Goal: Task Accomplishment & Management: Complete application form

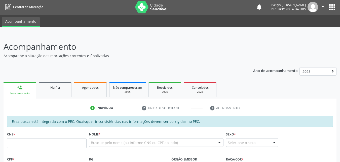
scroll to position [37, 0]
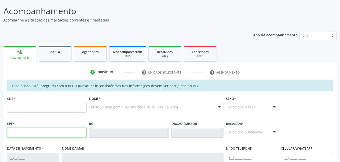
click at [69, 134] on input "text" at bounding box center [47, 132] width 80 height 10
type input "310.112.844-72"
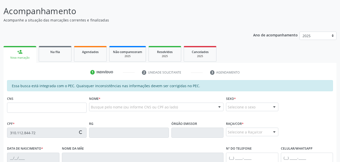
type input "700 5065 6124 1851"
type input "05/[DATE]"
type input "[PERSON_NAME]"
type input "[PHONE_NUMBER]"
type input "69"
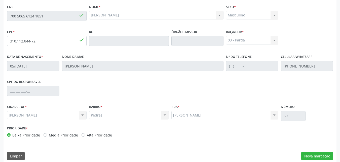
scroll to position [133, 0]
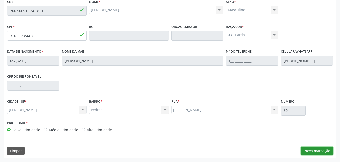
click at [324, 148] on button "Nova marcação" at bounding box center [318, 150] width 32 height 9
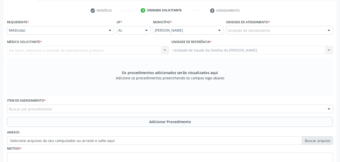
scroll to position [97, 0]
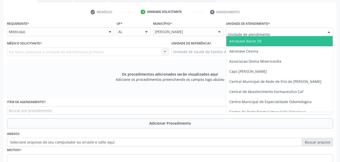
click at [293, 31] on div at bounding box center [279, 31] width 107 height 9
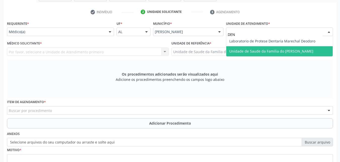
scroll to position [0, 0]
type input "DENI"
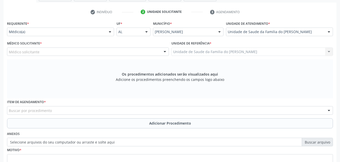
click at [82, 50] on div "Médico solicitante" at bounding box center [88, 51] width 162 height 9
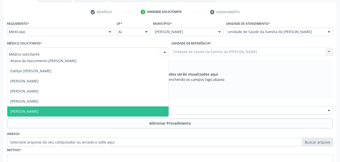
click at [57, 106] on span "[PERSON_NAME]" at bounding box center [88, 111] width 162 height 10
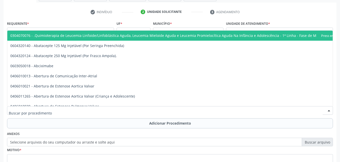
click at [57, 108] on div at bounding box center [170, 110] width 326 height 9
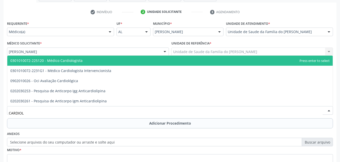
type input "CARDIOLO"
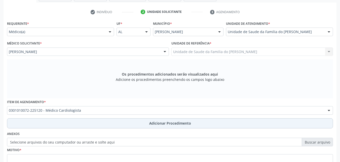
click at [59, 119] on button "Adicionar Procedimento" at bounding box center [170, 123] width 326 height 10
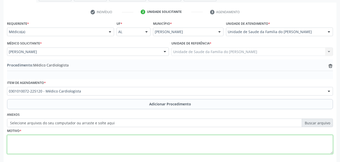
click at [168, 142] on textarea at bounding box center [170, 144] width 326 height 19
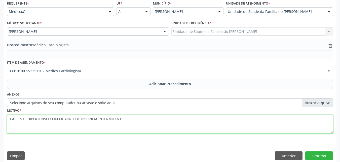
scroll to position [122, 0]
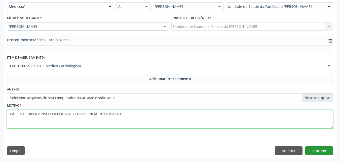
type textarea "PACIENTE HIPERTENSO COM QUADRO DE DISPINÉIA INTERMITENTE."
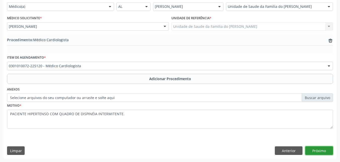
click at [319, 154] on button "Próximo" at bounding box center [320, 150] width 28 height 9
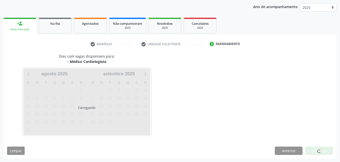
scroll to position [80, 0]
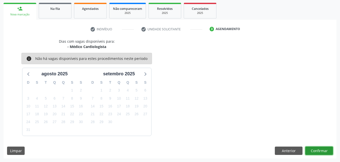
click at [318, 148] on button "Confirmar" at bounding box center [320, 150] width 28 height 9
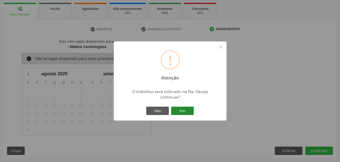
click at [185, 109] on button "Sim" at bounding box center [182, 110] width 23 height 9
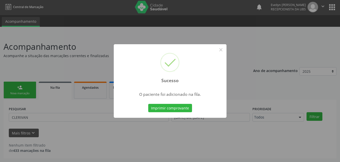
scroll to position [1, 0]
click at [221, 48] on button "×" at bounding box center [221, 49] width 9 height 9
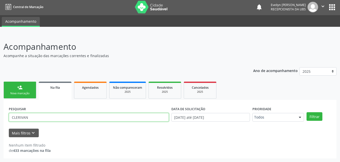
click at [31, 118] on input "CLERIVAN" at bounding box center [89, 117] width 160 height 9
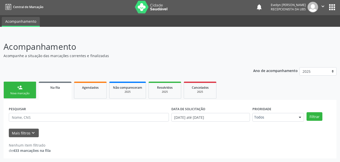
click at [16, 90] on link "person_add Nova marcação" at bounding box center [20, 89] width 33 height 17
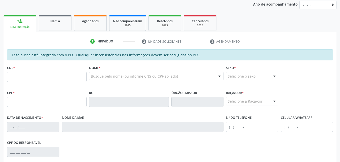
scroll to position [75, 0]
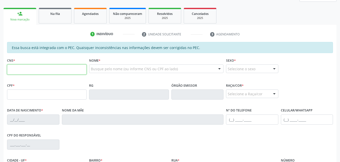
click at [41, 73] on input "text" at bounding box center [47, 69] width 80 height 10
click at [41, 73] on input "700 5065 1241 851" at bounding box center [47, 69] width 80 height 10
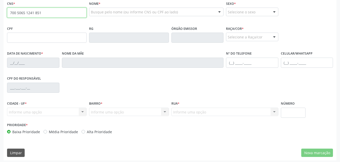
scroll to position [133, 0]
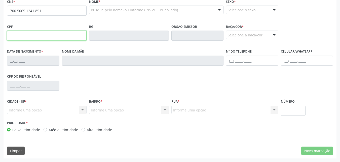
click at [75, 38] on input "text" at bounding box center [47, 35] width 80 height 10
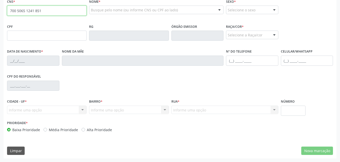
drag, startPoint x: 47, startPoint y: 8, endPoint x: 1, endPoint y: 7, distance: 46.6
click at [1, 7] on div "Acompanhamento Acompanhe a situação das marcações correntes e finalizadas Relat…" at bounding box center [170, 31] width 340 height 260
paste input "6124 1"
type input "700 5065 6124 1851"
type input "310.112.844-72"
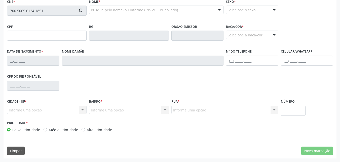
type input "05/[DATE]"
type input "[PERSON_NAME]"
type input "[PHONE_NUMBER]"
type input "69"
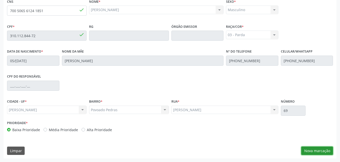
click at [317, 152] on button "Nova marcação" at bounding box center [318, 150] width 32 height 9
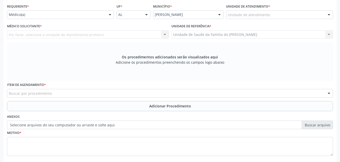
scroll to position [113, 0]
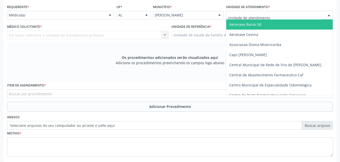
click at [303, 14] on div at bounding box center [279, 15] width 107 height 9
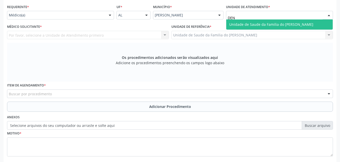
type input "DENI"
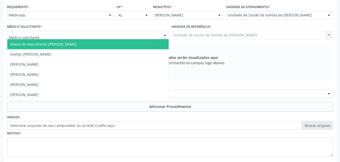
click at [141, 36] on div at bounding box center [88, 35] width 162 height 9
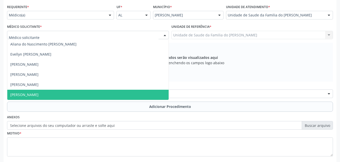
click at [116, 92] on span "[PERSON_NAME]" at bounding box center [88, 94] width 162 height 10
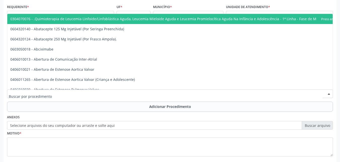
click at [111, 94] on div at bounding box center [170, 93] width 326 height 9
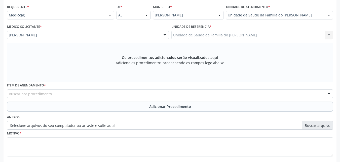
click at [212, 5] on div "Município * [PERSON_NAME] resultado encontrado para: " " Não há nenhuma opção p…" at bounding box center [188, 13] width 73 height 20
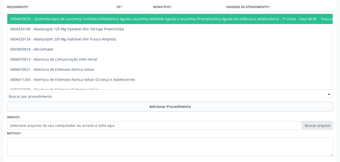
click at [142, 91] on div at bounding box center [170, 93] width 326 height 9
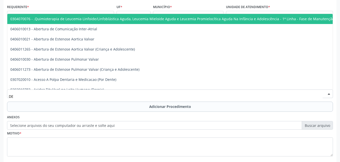
type input "D"
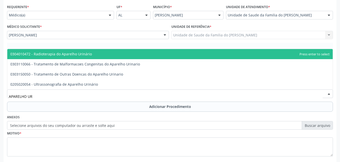
type input "APARELHO URI"
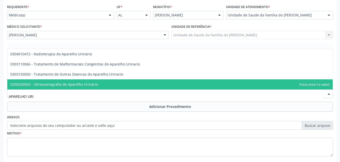
click at [129, 83] on span "0205020054 - Ultrassonografia de Aparelho Urinário" at bounding box center [170, 84] width 326 height 10
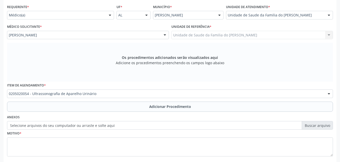
click at [100, 136] on div "Motivo *" at bounding box center [170, 142] width 326 height 27
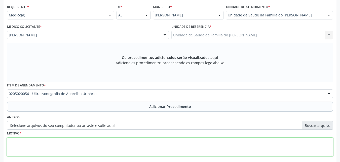
click at [99, 145] on textarea at bounding box center [170, 146] width 326 height 19
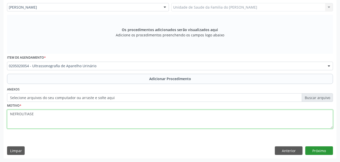
type textarea "NEFROLITIASE"
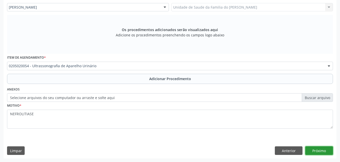
click at [321, 149] on button "Próximo" at bounding box center [320, 150] width 28 height 9
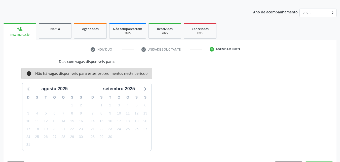
scroll to position [74, 0]
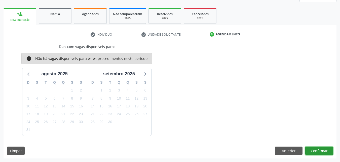
click at [311, 149] on button "Confirmar" at bounding box center [320, 150] width 28 height 9
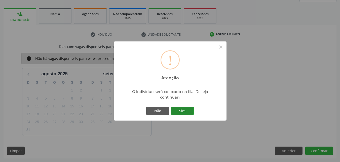
click at [188, 114] on button "Sim" at bounding box center [182, 110] width 23 height 9
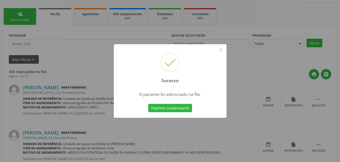
scroll to position [12, 0]
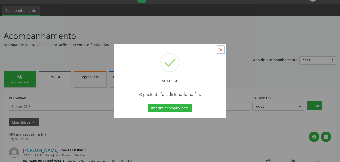
click at [224, 47] on button "×" at bounding box center [221, 49] width 9 height 9
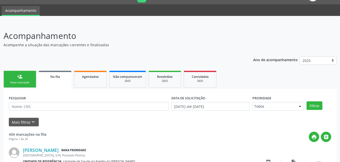
click at [19, 85] on link "person_add Nova marcação" at bounding box center [20, 79] width 33 height 17
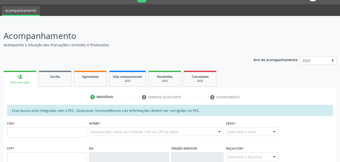
click at [20, 84] on link "person_add Nova marcação" at bounding box center [20, 79] width 33 height 17
click at [53, 133] on input "text" at bounding box center [47, 132] width 80 height 10
click at [50, 153] on input "text" at bounding box center [47, 157] width 80 height 10
type input "163.342.804-49"
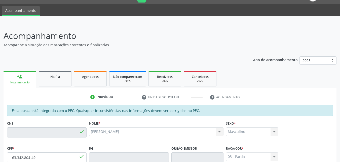
type input "706 8032 5545 7420"
type input "[DATE]"
type input "[PERSON_NAME]"
type input "[PHONE_NUMBER]"
type input "S/N"
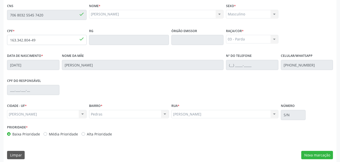
scroll to position [133, 0]
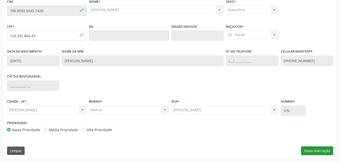
click at [314, 153] on button "Nova marcação" at bounding box center [318, 150] width 32 height 9
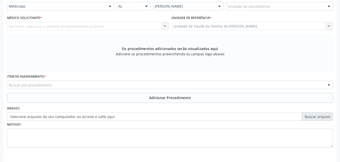
scroll to position [119, 0]
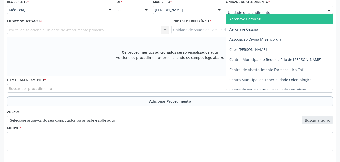
click at [274, 7] on div at bounding box center [279, 10] width 107 height 9
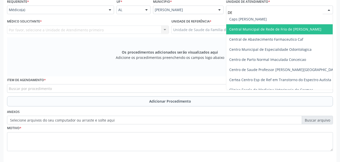
type input "DEN"
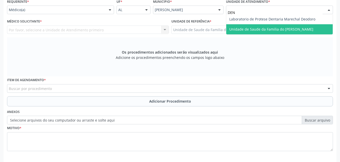
click at [274, 29] on span "Unidade de Saude da Familia do [PERSON_NAME]" at bounding box center [272, 29] width 84 height 5
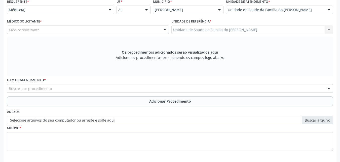
click at [121, 29] on div "Médico solicitante" at bounding box center [88, 29] width 162 height 9
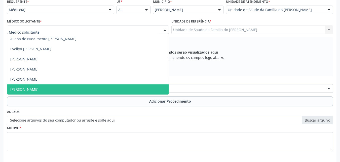
click at [94, 88] on span "[PERSON_NAME]" at bounding box center [88, 89] width 162 height 10
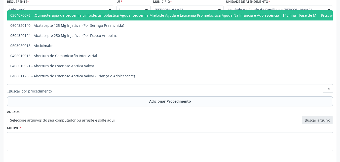
click at [94, 88] on div at bounding box center [170, 88] width 326 height 9
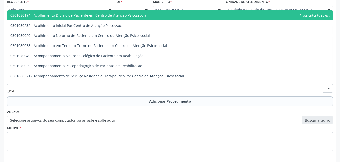
type input "PSIQ"
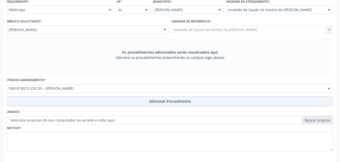
click at [83, 102] on button "Adicionar Procedimento" at bounding box center [170, 101] width 326 height 10
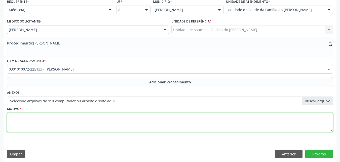
click at [73, 117] on textarea at bounding box center [170, 122] width 326 height 19
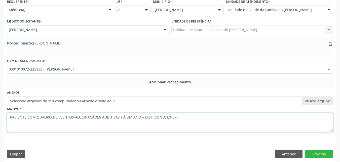
click at [190, 130] on textarea "PACIENTE COM QUADRO DE EVENTOS ALUCINAÇÃOES AUDITIVAS HÁ UM ANO + DIST. SONO; E…" at bounding box center [170, 122] width 326 height 19
type textarea "PACIENTE COM QUADRO DE EVENTOS ALUCINAÇÃOES AUDITIVAS HÁ UM ANO + DIST. SONO; E…"
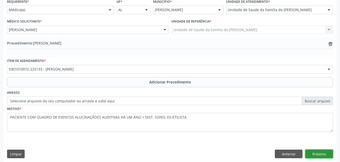
click at [321, 153] on button "Próximo" at bounding box center [320, 153] width 28 height 9
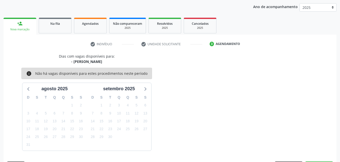
scroll to position [80, 0]
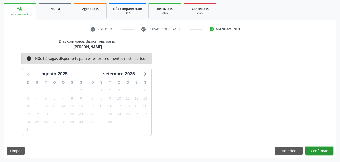
click at [315, 153] on button "Confirmar" at bounding box center [320, 150] width 28 height 9
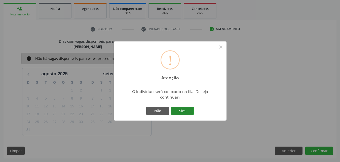
click at [181, 111] on button "Sim" at bounding box center [182, 110] width 23 height 9
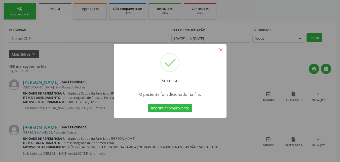
scroll to position [12, 0]
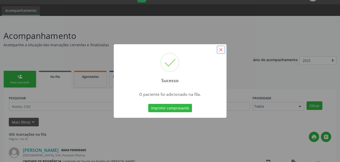
click at [221, 51] on button "×" at bounding box center [221, 49] width 9 height 9
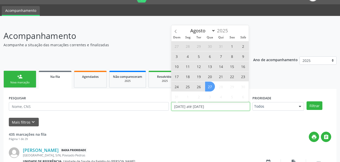
click at [219, 107] on input "[DATE] até [DATE]" at bounding box center [211, 106] width 79 height 9
click at [213, 87] on span "27" at bounding box center [210, 86] width 10 height 10
type input "2[DATE]"
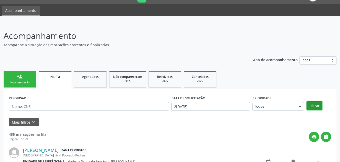
click at [319, 107] on button "Filtrar" at bounding box center [315, 105] width 16 height 9
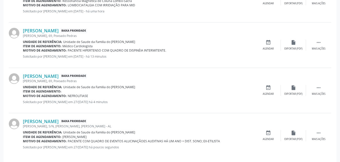
scroll to position [231, 0]
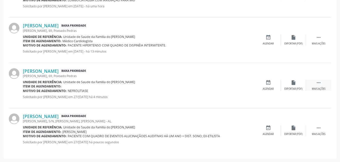
click at [316, 85] on div " Mais ações" at bounding box center [318, 85] width 25 height 11
click at [285, 84] on div "edit Editar" at bounding box center [293, 85] width 25 height 11
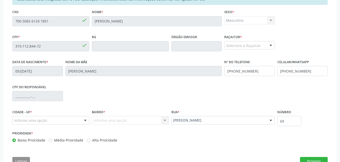
scroll to position [140, 0]
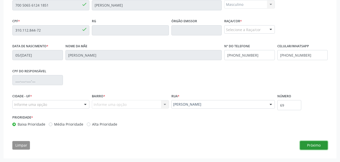
click at [310, 146] on button "Próximo" at bounding box center [314, 145] width 28 height 9
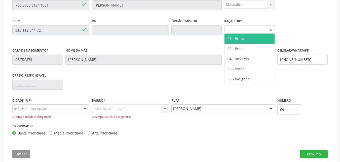
click at [251, 30] on div "Selecione a Raça/cor" at bounding box center [249, 29] width 51 height 9
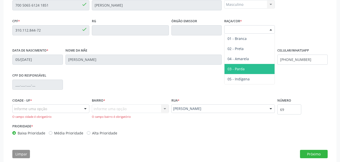
click at [242, 67] on span "03 - Parda" at bounding box center [236, 68] width 17 height 5
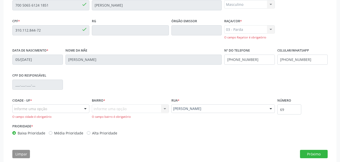
click at [67, 108] on div "Informe uma opção" at bounding box center [50, 108] width 77 height 9
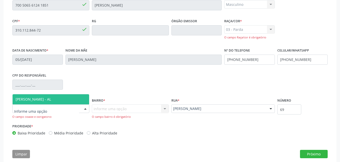
click at [67, 98] on span "[PERSON_NAME] - AL" at bounding box center [51, 99] width 77 height 10
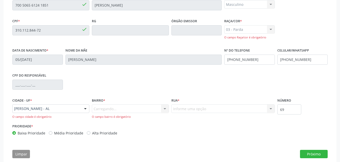
click at [111, 108] on div "Carregando... Nenhum resultado encontrado para: " " Nenhuma opção encontrada. D…" at bounding box center [130, 111] width 77 height 14
click at [131, 108] on div at bounding box center [130, 108] width 77 height 9
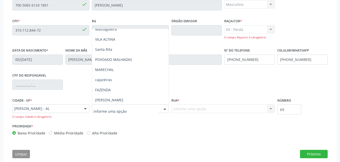
scroll to position [126, 0]
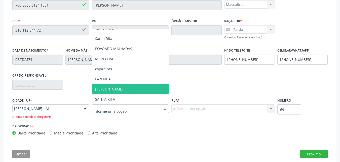
click at [150, 94] on span "[PERSON_NAME]" at bounding box center [130, 89] width 77 height 10
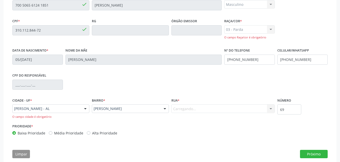
click at [150, 94] on div "Essa busca está integrada com o PEC. Quaisquer inconsistências nas informações …" at bounding box center [170, 58] width 316 height 161
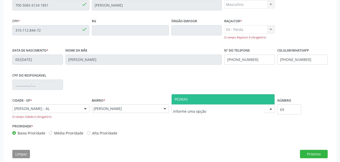
click at [188, 99] on span "PEDRAS" at bounding box center [223, 99] width 103 height 10
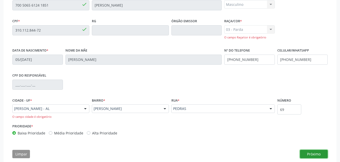
click at [316, 152] on button "Próximo" at bounding box center [314, 153] width 28 height 9
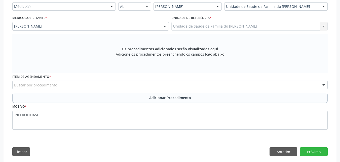
scroll to position [122, 0]
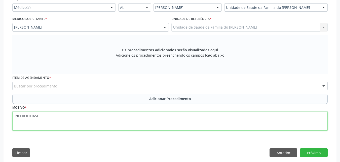
click at [189, 117] on textarea "NEFROLITIASE" at bounding box center [170, 120] width 316 height 19
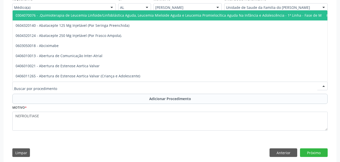
click at [225, 87] on div at bounding box center [170, 85] width 316 height 9
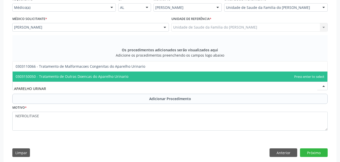
click at [221, 79] on span "0303150050 - Tratamento de Outras Doencas do Aparelho Urinario" at bounding box center [170, 76] width 315 height 10
type input "APARELHO URINAR"
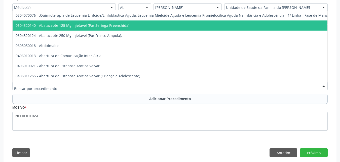
click at [143, 90] on div at bounding box center [170, 85] width 316 height 9
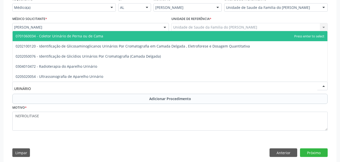
type input "URINÁRIO"
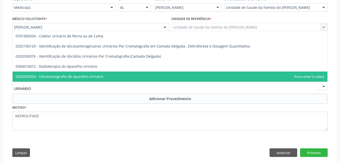
click at [123, 78] on span "0205020054 - Ultrassonografia de Aparelho Urinário" at bounding box center [170, 76] width 315 height 10
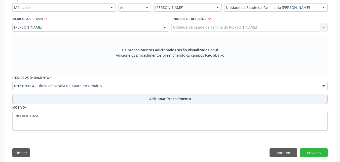
click at [122, 101] on button "Adicionar Procedimento" at bounding box center [170, 98] width 316 height 10
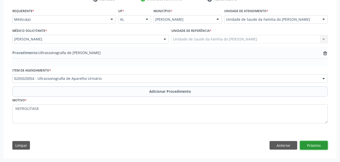
click at [310, 144] on button "Próximo" at bounding box center [314, 145] width 28 height 9
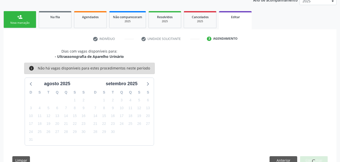
scroll to position [86, 0]
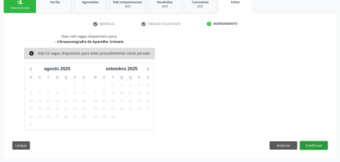
click at [314, 145] on button "Confirmar" at bounding box center [314, 145] width 28 height 9
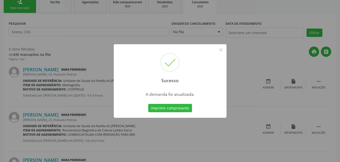
scroll to position [0, 0]
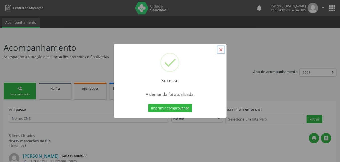
click at [222, 52] on button "×" at bounding box center [221, 49] width 9 height 9
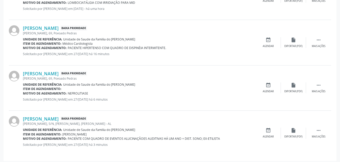
scroll to position [217, 0]
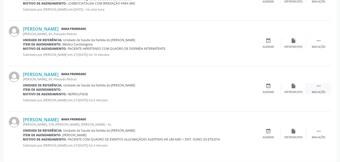
click at [317, 89] on div " Mais ações" at bounding box center [318, 88] width 25 height 11
click at [293, 86] on icon "edit" at bounding box center [294, 86] width 6 height 6
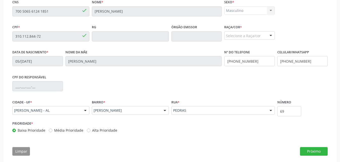
scroll to position [137, 0]
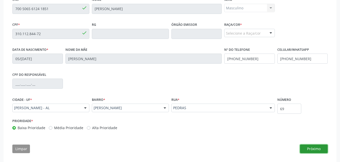
click at [313, 147] on button "Próximo" at bounding box center [314, 148] width 28 height 9
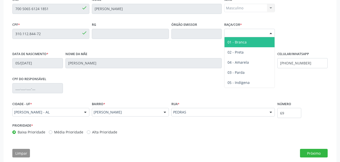
click at [265, 36] on div "Selecione a Raça/cor" at bounding box center [249, 33] width 51 height 9
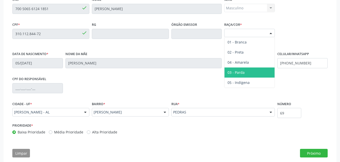
click at [245, 70] on span "03 - Parda" at bounding box center [250, 72] width 50 height 10
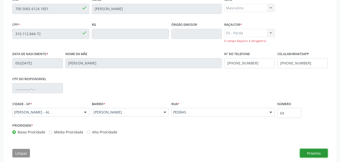
click at [308, 151] on button "Próximo" at bounding box center [314, 152] width 28 height 9
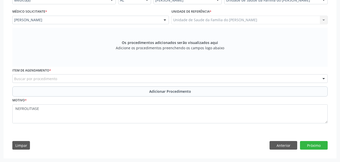
scroll to position [130, 0]
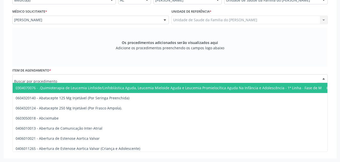
click at [116, 78] on div at bounding box center [170, 78] width 316 height 9
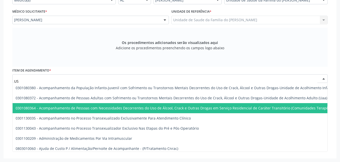
type input "U"
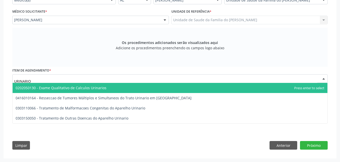
click at [24, 80] on input "URINARIO" at bounding box center [166, 81] width 304 height 10
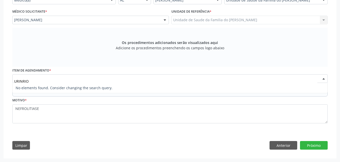
type input "URINÁRIO"
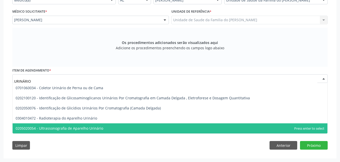
click at [60, 128] on span "0205020054 - Ultrassonografia de Aparelho Urinário" at bounding box center [60, 127] width 88 height 5
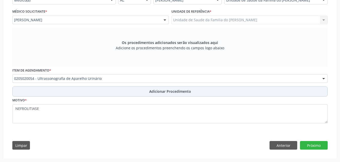
click at [82, 91] on button "Adicionar Procedimento" at bounding box center [170, 91] width 316 height 10
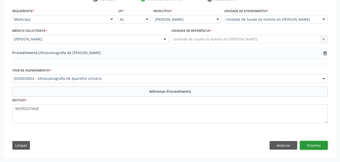
click at [302, 143] on button "Próximo" at bounding box center [314, 145] width 28 height 9
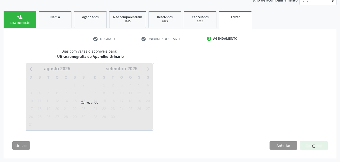
scroll to position [86, 0]
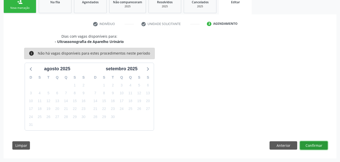
click at [302, 143] on button "Confirmar" at bounding box center [314, 145] width 28 height 9
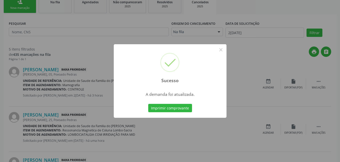
scroll to position [0, 0]
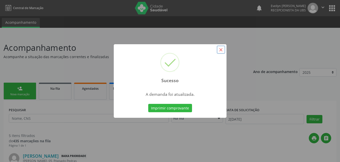
click at [222, 52] on button "×" at bounding box center [221, 49] width 9 height 9
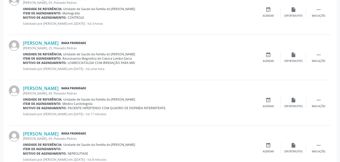
scroll to position [220, 0]
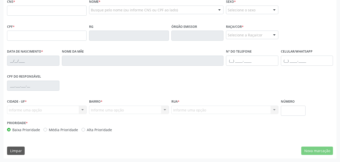
scroll to position [44, 0]
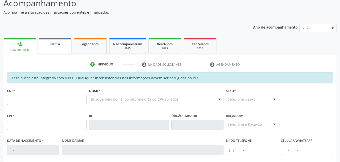
click at [61, 46] on div "Na fila" at bounding box center [55, 43] width 25 height 5
click at [61, 15] on p "Acompanhe a situação das marcações correntes e finalizadas" at bounding box center [120, 12] width 233 height 5
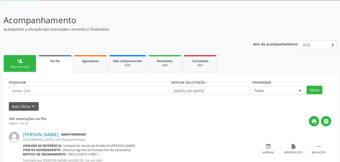
scroll to position [0, 0]
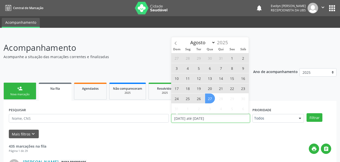
click at [216, 117] on input "[DATE] até [DATE]" at bounding box center [211, 118] width 79 height 9
click at [212, 98] on span "27" at bounding box center [210, 98] width 10 height 10
type input "2[DATE]"
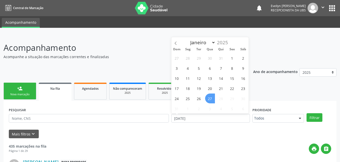
click at [212, 98] on span "27" at bounding box center [210, 98] width 10 height 10
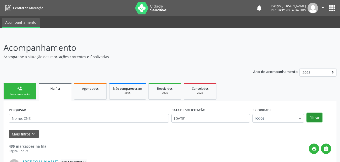
click at [317, 119] on button "Filtrar" at bounding box center [315, 117] width 16 height 9
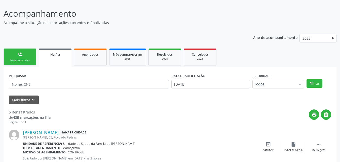
scroll to position [31, 0]
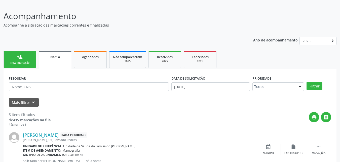
click at [17, 56] on link "person_add Nova marcação" at bounding box center [20, 59] width 33 height 17
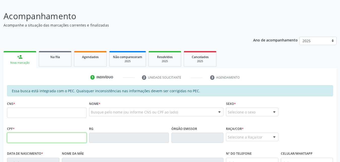
click at [36, 139] on input "text" at bounding box center [47, 137] width 80 height 10
type input "163.342.804-49"
type input "706 8032 5545 7420"
type input "[DATE]"
type input "[PERSON_NAME]"
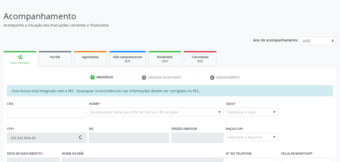
type input "[PHONE_NUMBER]"
type input "S/N"
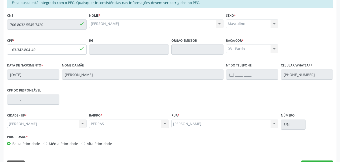
scroll to position [133, 0]
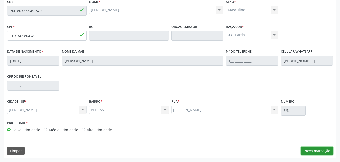
click at [321, 148] on button "Nova marcação" at bounding box center [318, 150] width 32 height 9
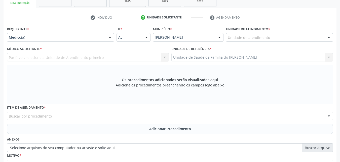
scroll to position [84, 0]
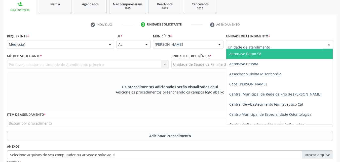
click at [304, 46] on div at bounding box center [279, 44] width 107 height 9
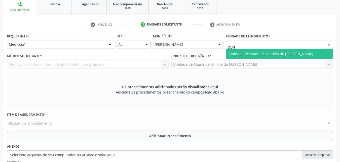
type input "DENI"
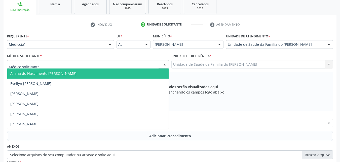
click at [142, 64] on div at bounding box center [88, 64] width 162 height 9
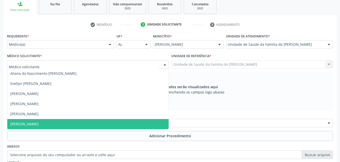
click at [106, 123] on span "[PERSON_NAME]" at bounding box center [88, 124] width 162 height 10
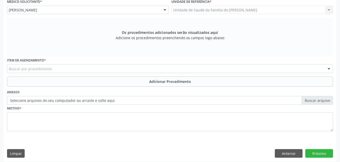
scroll to position [141, 0]
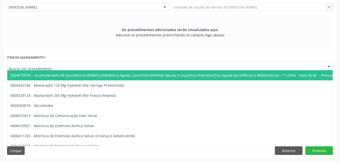
click at [278, 67] on div at bounding box center [170, 65] width 326 height 9
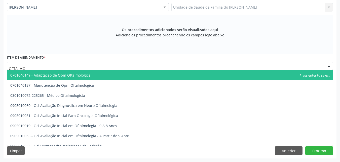
type input "OFTALMOLO"
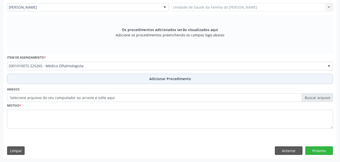
click at [247, 81] on button "Adicionar Procedimento" at bounding box center [170, 79] width 326 height 10
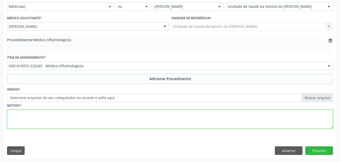
click at [220, 119] on textarea at bounding box center [170, 118] width 326 height 19
type textarea "DOR OCULAR"
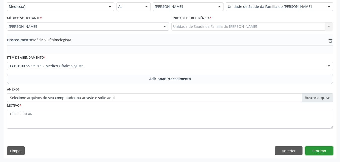
click at [309, 153] on button "Próximo" at bounding box center [320, 150] width 28 height 9
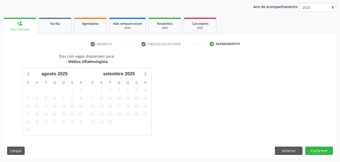
scroll to position [80, 0]
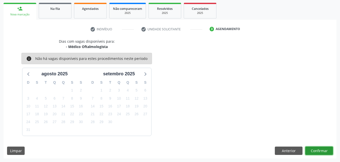
click at [322, 152] on button "Confirmar" at bounding box center [320, 150] width 28 height 9
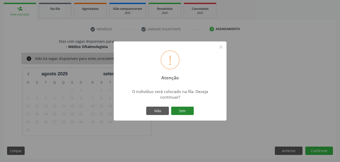
click at [184, 110] on button "Sim" at bounding box center [182, 110] width 23 height 9
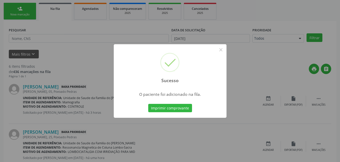
scroll to position [12, 0]
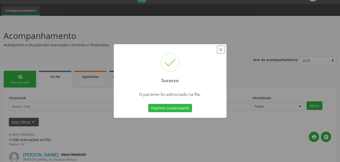
click at [222, 50] on button "×" at bounding box center [221, 49] width 9 height 9
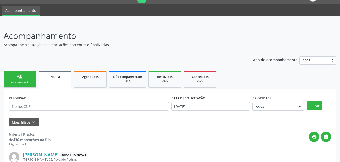
click at [16, 84] on div "Nova marcação" at bounding box center [19, 82] width 25 height 4
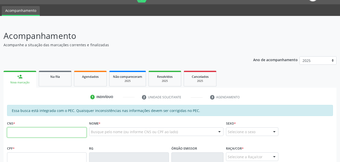
click at [47, 129] on input "text" at bounding box center [47, 132] width 80 height 10
type input "706 8032 5545 7420"
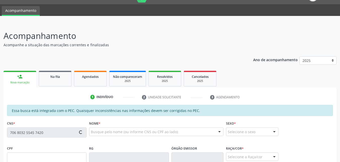
type input "163.342.804-49"
type input "[DATE]"
type input "[PERSON_NAME]"
type input "[PHONE_NUMBER]"
type input "S/N"
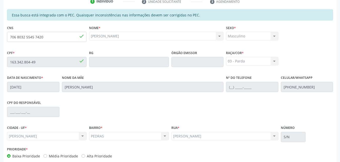
scroll to position [133, 0]
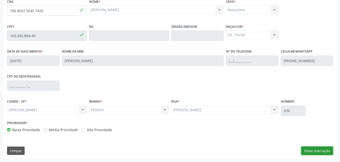
click at [307, 150] on button "Nova marcação" at bounding box center [318, 150] width 32 height 9
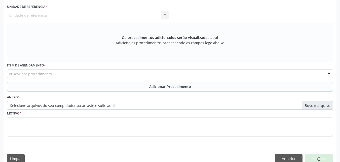
scroll to position [0, 0]
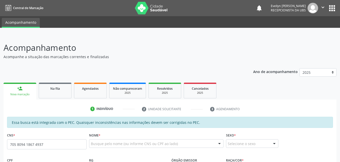
type input "705 8094 1867 4937"
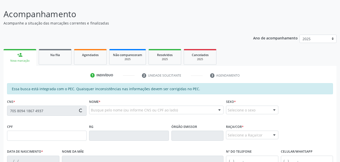
type input "341.649.748-18"
type input "08/10/1971"
type input "Marinita Tenorio Cavalcante"
type input "(11) 96581-3586"
type input "1098"
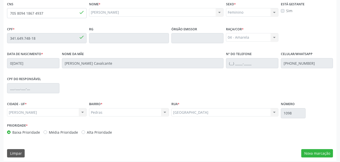
scroll to position [133, 0]
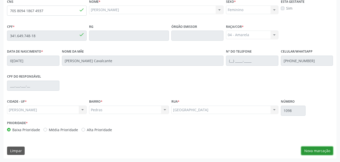
click at [320, 152] on button "Nova marcação" at bounding box center [318, 150] width 32 height 9
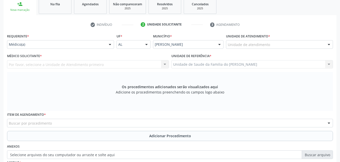
scroll to position [73, 0]
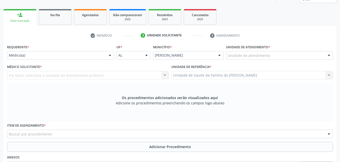
click at [280, 56] on div "Unidade de atendimento" at bounding box center [279, 55] width 107 height 9
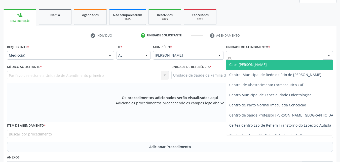
type input "DEN"
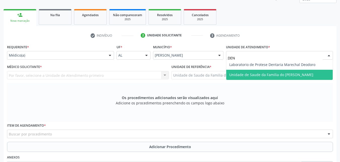
click at [284, 75] on span "Unidade de Saude da Familia do [PERSON_NAME]" at bounding box center [272, 74] width 84 height 5
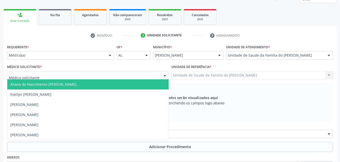
click at [127, 76] on div at bounding box center [88, 75] width 162 height 9
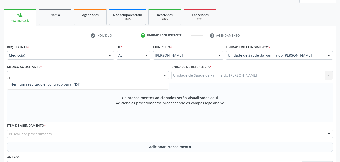
type input "D"
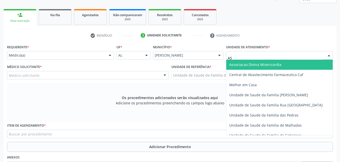
type input "A"
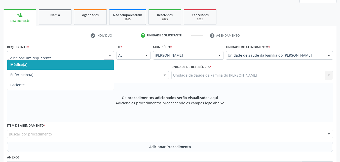
click at [106, 54] on div "Médico(a) Enfermeiro(a) Paciente Nenhum resultado encontrado para: " " Não há n…" at bounding box center [60, 55] width 107 height 9
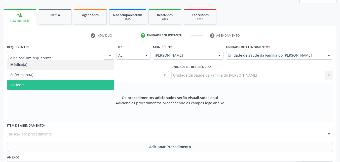
click at [71, 85] on span "Paciente" at bounding box center [60, 85] width 107 height 10
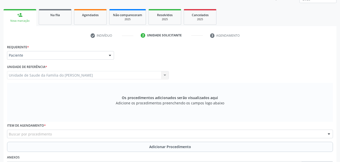
click at [62, 133] on div "Buscar por procedimento" at bounding box center [170, 133] width 326 height 9
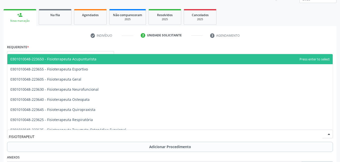
type input "FISIOTERAPEUTA"
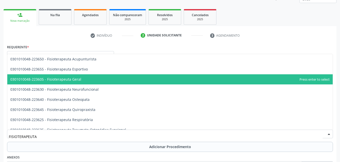
click at [111, 79] on span "0301010048-223605 - Fisioterapeuta Geral" at bounding box center [170, 79] width 326 height 10
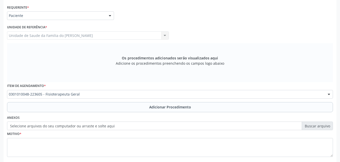
scroll to position [120, 0]
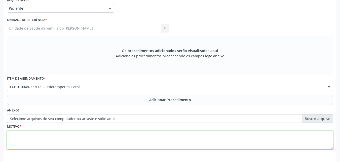
click at [274, 143] on textarea at bounding box center [170, 139] width 326 height 19
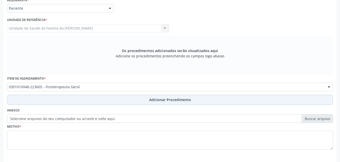
click at [203, 98] on button "Adicionar Procedimento" at bounding box center [170, 99] width 326 height 10
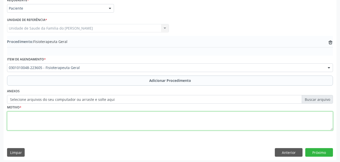
click at [196, 124] on textarea at bounding box center [170, 120] width 326 height 19
type textarea "FISIOTERAPIA"
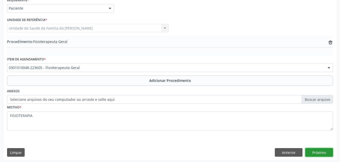
click at [307, 153] on button "Próximo" at bounding box center [320, 152] width 28 height 9
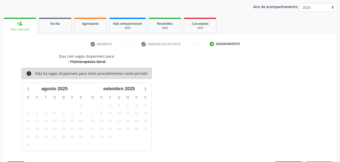
scroll to position [80, 0]
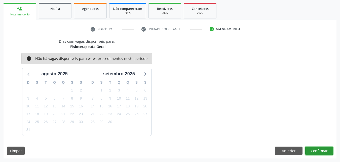
click at [321, 149] on button "Confirmar" at bounding box center [320, 150] width 28 height 9
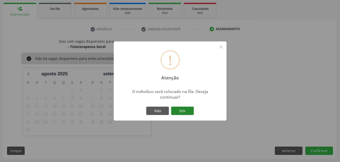
click at [177, 110] on button "Sim" at bounding box center [182, 110] width 23 height 9
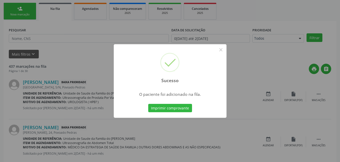
scroll to position [12, 0]
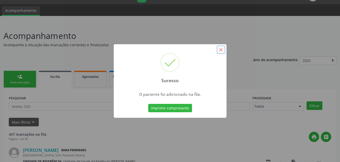
click at [221, 48] on button "×" at bounding box center [221, 49] width 9 height 9
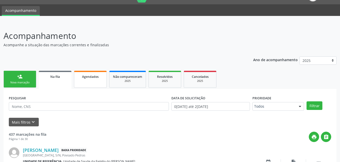
click at [94, 78] on span "Agendados" at bounding box center [90, 76] width 17 height 4
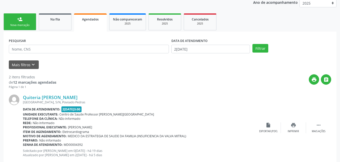
scroll to position [67, 0]
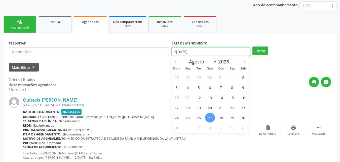
click at [197, 55] on input "2[DATE]" at bounding box center [211, 51] width 79 height 9
click at [231, 79] on span "1" at bounding box center [233, 77] width 10 height 10
type input "01/08/2025"
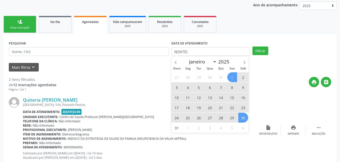
click at [240, 118] on span "30" at bounding box center [244, 117] width 10 height 10
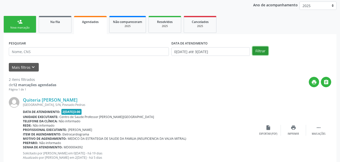
click at [262, 52] on button "Filtrar" at bounding box center [261, 50] width 16 height 9
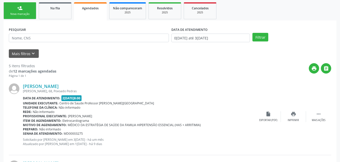
scroll to position [63, 0]
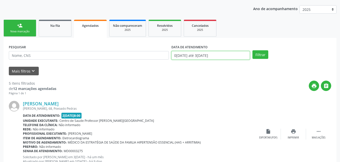
click at [233, 59] on input "01/08/2025 até 30/08/2025" at bounding box center [211, 55] width 79 height 9
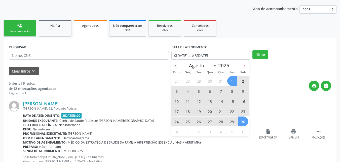
click at [246, 66] on icon at bounding box center [245, 66] width 4 height 4
select select "8"
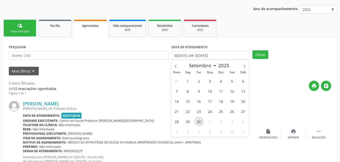
click at [198, 124] on span "30" at bounding box center [199, 121] width 10 height 10
type input "30/09/2025"
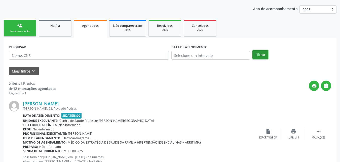
click at [262, 56] on button "Filtrar" at bounding box center [261, 54] width 16 height 9
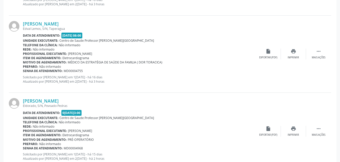
scroll to position [397, 0]
